Goal: Transaction & Acquisition: Purchase product/service

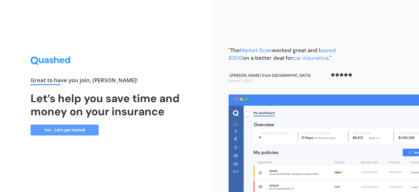
click at [64, 130] on link "Yes - Let’s get started" at bounding box center [65, 129] width 68 height 11
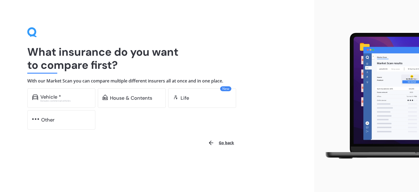
click at [52, 95] on div "Vehicle *" at bounding box center [50, 96] width 21 height 5
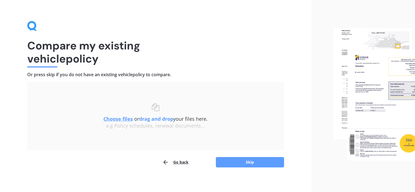
scroll to position [9, 0]
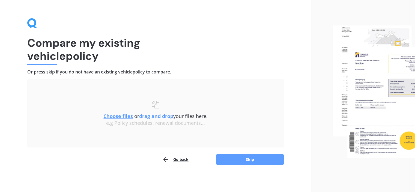
click at [250, 159] on button "Skip" at bounding box center [250, 159] width 68 height 10
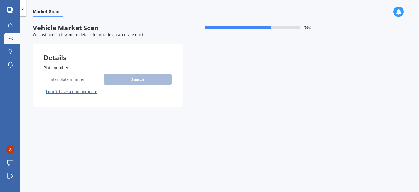
click at [59, 80] on input "Plate number" at bounding box center [73, 79] width 58 height 11
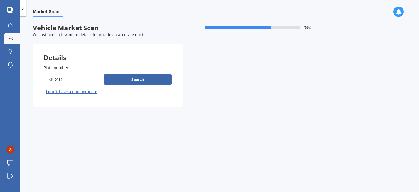
click at [144, 84] on button "Search" at bounding box center [138, 79] width 68 height 10
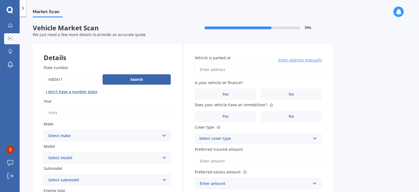
click at [56, 79] on input "Plate number" at bounding box center [72, 79] width 57 height 11
type input "KBS411"
click at [138, 77] on button "Search" at bounding box center [136, 79] width 68 height 10
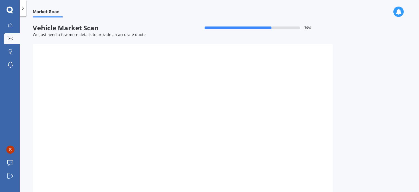
type input "2006"
select select "MAZDA"
select select "VERISA"
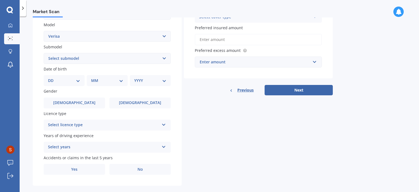
scroll to position [129, 0]
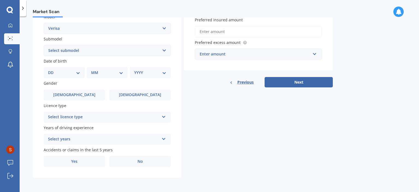
click at [50, 73] on select "DD 01 02 03 04 05 06 07 08 09 10 11 12 13 14 15 16 17 18 19 20 21 22 23 24 25 2…" at bounding box center [64, 73] width 32 height 6
select select "21"
click at [99, 74] on select "MM 01 02 03 04 05 06 07 08 09 10 11 12" at bounding box center [107, 73] width 32 height 6
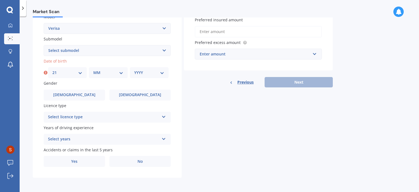
select select "09"
click at [93, 70] on select "MM 01 02 03 04 05 06 07 08 09 10 11 12" at bounding box center [108, 73] width 30 height 6
click at [138, 74] on select "YYYY 2025 2024 2023 2022 2021 2020 2019 2018 2017 2016 2015 2014 2013 2012 2011…" at bounding box center [149, 73] width 30 height 6
select select "1958"
click at [134, 70] on select "YYYY 2025 2024 2023 2022 2021 2020 2019 2018 2017 2016 2015 2014 2013 2012 2011…" at bounding box center [149, 73] width 30 height 6
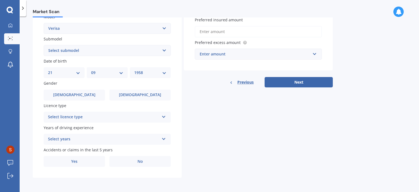
click at [84, 96] on label "[DEMOGRAPHIC_DATA]" at bounding box center [74, 94] width 61 height 11
click at [0, 0] on input "[DEMOGRAPHIC_DATA]" at bounding box center [0, 0] width 0 height 0
click at [164, 117] on icon at bounding box center [163, 116] width 5 height 4
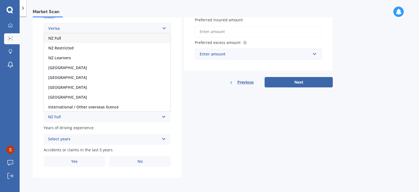
click at [60, 40] on span "NZ Full" at bounding box center [54, 37] width 13 height 5
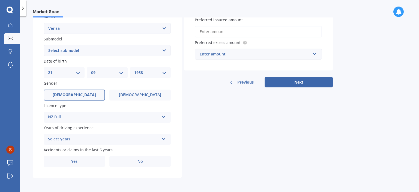
click at [148, 139] on div "Select years" at bounding box center [103, 139] width 111 height 7
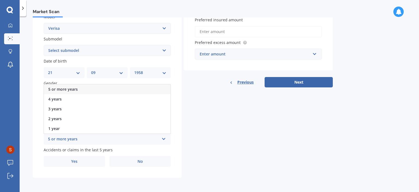
click at [60, 87] on span "5 or more years" at bounding box center [62, 88] width 29 height 5
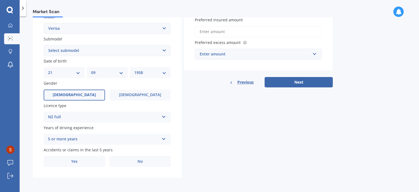
click at [143, 159] on span "No" at bounding box center [139, 161] width 5 height 5
click at [0, 0] on input "No" at bounding box center [0, 0] width 0 height 0
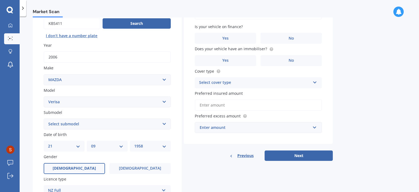
scroll to position [20, 0]
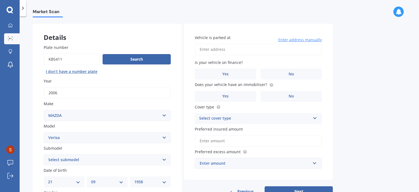
click at [202, 50] on input "Vehicle is parked at" at bounding box center [258, 49] width 127 height 11
type input "[STREET_ADDRESS]"
click at [285, 73] on label "No" at bounding box center [290, 73] width 61 height 11
click at [0, 0] on input "No" at bounding box center [0, 0] width 0 height 0
click at [234, 96] on label "Yes" at bounding box center [225, 96] width 61 height 11
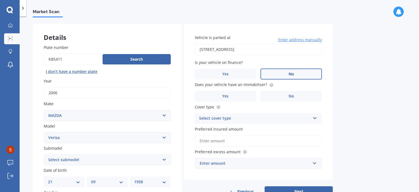
click at [0, 0] on input "Yes" at bounding box center [0, 0] width 0 height 0
click at [315, 117] on icon at bounding box center [314, 117] width 5 height 4
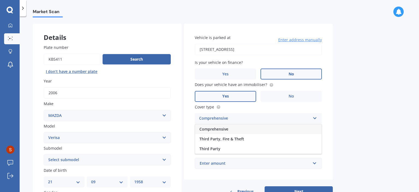
click at [215, 129] on span "Comprehensive" at bounding box center [213, 128] width 29 height 5
click at [315, 118] on icon at bounding box center [314, 117] width 5 height 4
click at [219, 128] on span "Comprehensive" at bounding box center [213, 128] width 29 height 5
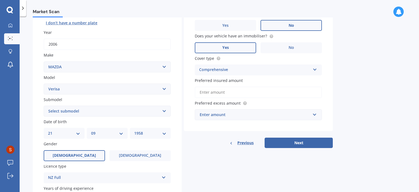
scroll to position [75, 0]
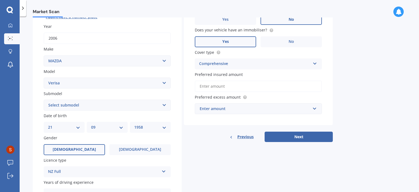
drag, startPoint x: 205, startPoint y: 88, endPoint x: 212, endPoint y: 83, distance: 8.8
click at [205, 88] on input "Preferred insured amount" at bounding box center [258, 85] width 127 height 11
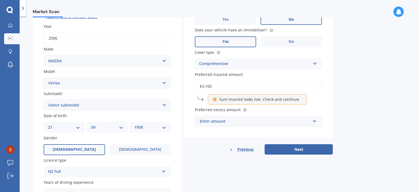
click at [214, 99] on icon at bounding box center [214, 98] width 5 height 4
click at [228, 98] on p "Sum insured looks low. Check and continue." at bounding box center [259, 98] width 81 height 5
drag, startPoint x: 218, startPoint y: 87, endPoint x: 194, endPoint y: 84, distance: 24.5
click at [194, 84] on div "Vehicle is parked at [STREET_ADDRESS] Enter address manually Is your vehicle on…" at bounding box center [258, 53] width 149 height 168
type input "$3"
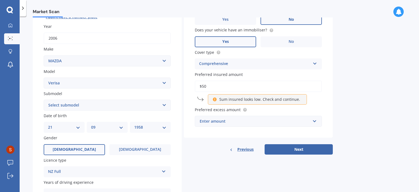
type input "$5"
type input "$4"
type input "$4,500"
click at [233, 123] on div "Enter amount" at bounding box center [255, 121] width 111 height 6
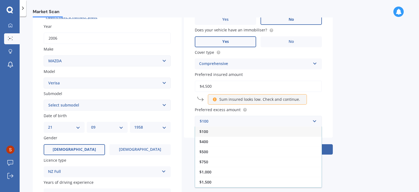
click at [205, 142] on span "$400" at bounding box center [203, 141] width 9 height 5
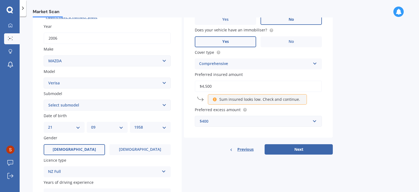
click at [304, 150] on button "Next" at bounding box center [298, 149] width 68 height 10
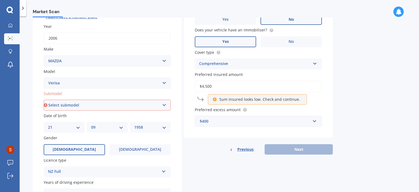
click at [86, 104] on select "Select submodel (All Models)" at bounding box center [107, 104] width 127 height 11
select select "(ALL MODELS)"
click at [44, 99] on select "Select submodel (All Models)" at bounding box center [107, 104] width 127 height 11
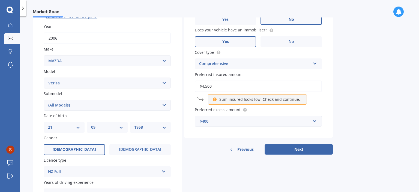
click at [298, 149] on button "Next" at bounding box center [298, 149] width 68 height 10
select select "21"
select select "09"
select select "1958"
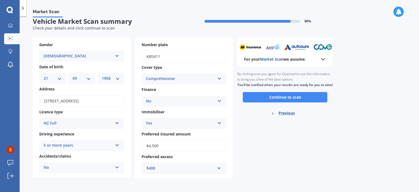
scroll to position [0, 0]
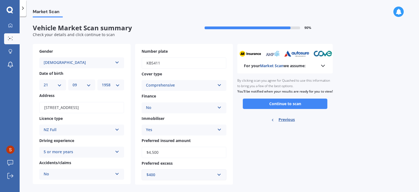
click at [281, 109] on button "Continue to scan" at bounding box center [285, 103] width 85 height 10
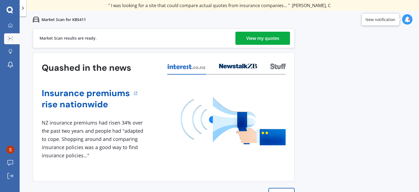
click at [266, 37] on div "View my quotes" at bounding box center [262, 38] width 33 height 13
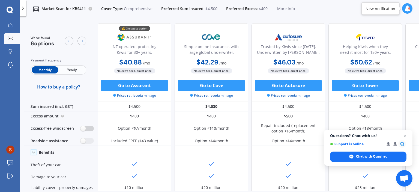
click at [84, 127] on label at bounding box center [86, 128] width 13 height 6
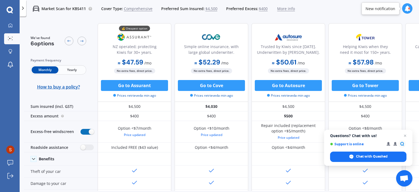
radio input "true"
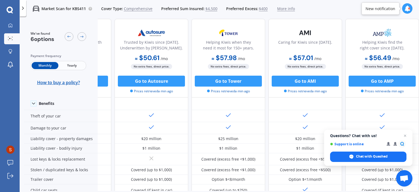
scroll to position [55, 0]
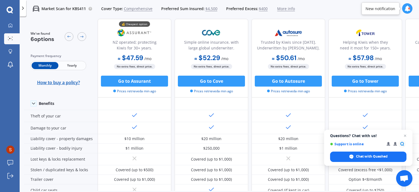
click at [141, 9] on span "Comprehensive" at bounding box center [138, 8] width 29 height 5
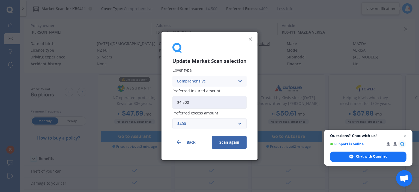
click at [239, 82] on icon at bounding box center [239, 81] width 5 height 6
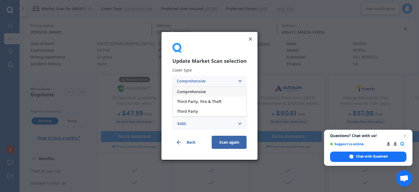
click at [200, 102] on span "Third Party, Fire & Theft" at bounding box center [199, 101] width 45 height 4
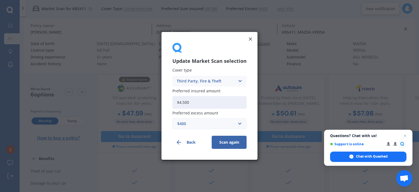
click at [228, 142] on button "Scan again" at bounding box center [229, 142] width 35 height 13
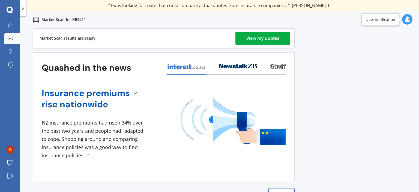
click at [257, 37] on div "View my quotes" at bounding box center [262, 38] width 33 height 13
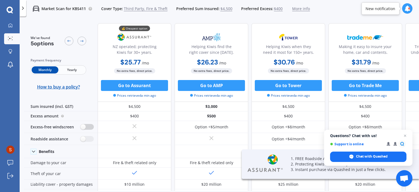
click at [87, 127] on label at bounding box center [86, 127] width 13 height 6
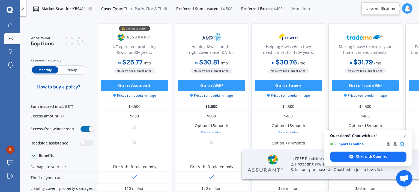
click at [82, 128] on label at bounding box center [86, 129] width 13 height 6
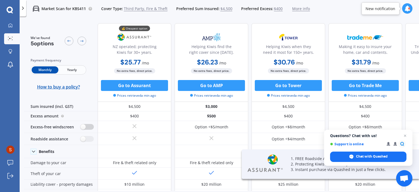
click at [86, 126] on label at bounding box center [86, 127] width 13 height 6
radio input "true"
